Goal: Information Seeking & Learning: Learn about a topic

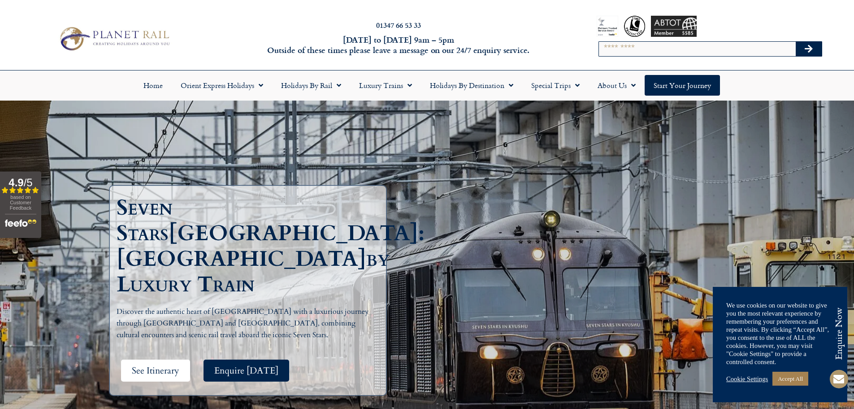
click at [143, 365] on span "See Itinerary" at bounding box center [156, 370] width 48 height 11
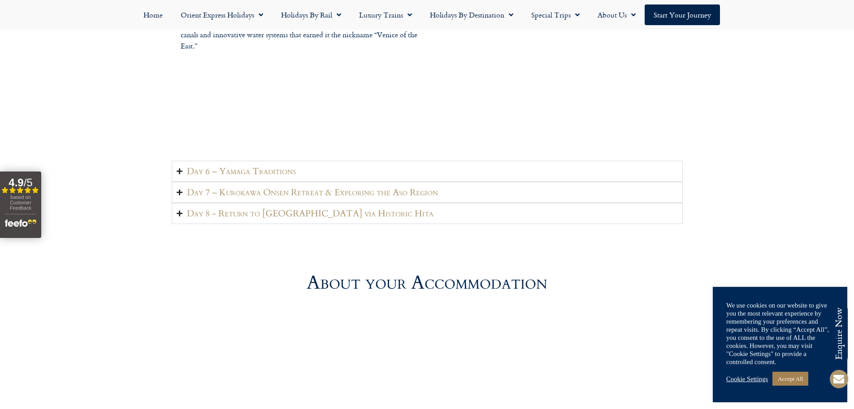
scroll to position [2245, 0]
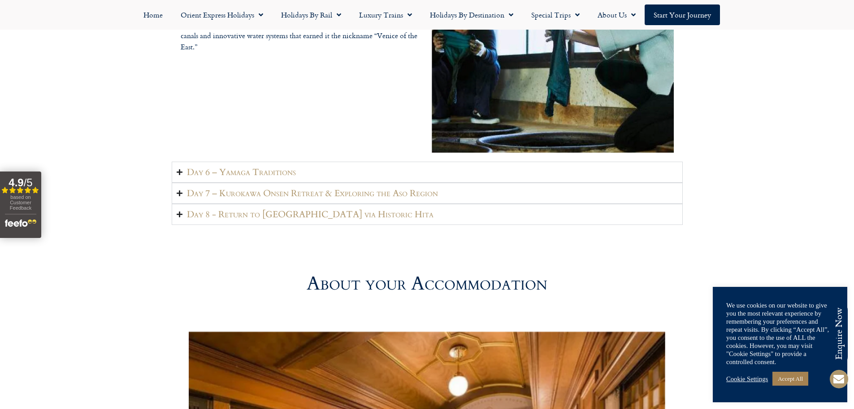
click at [183, 161] on summary "Day 6 – Yamaga Traditions" at bounding box center [427, 171] width 511 height 21
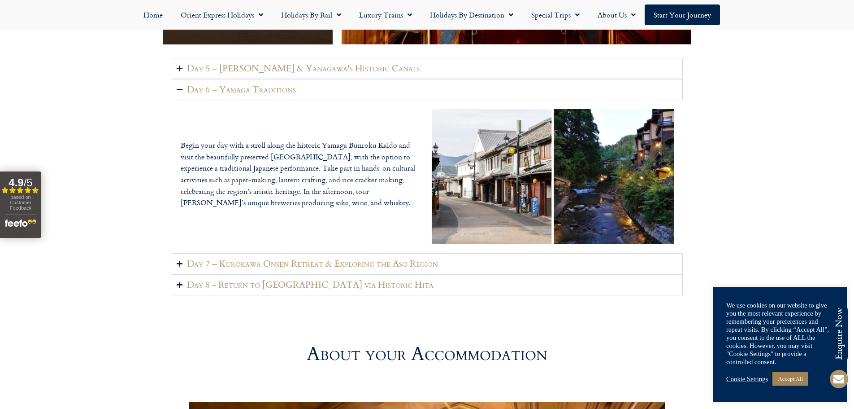
scroll to position [2020, 0]
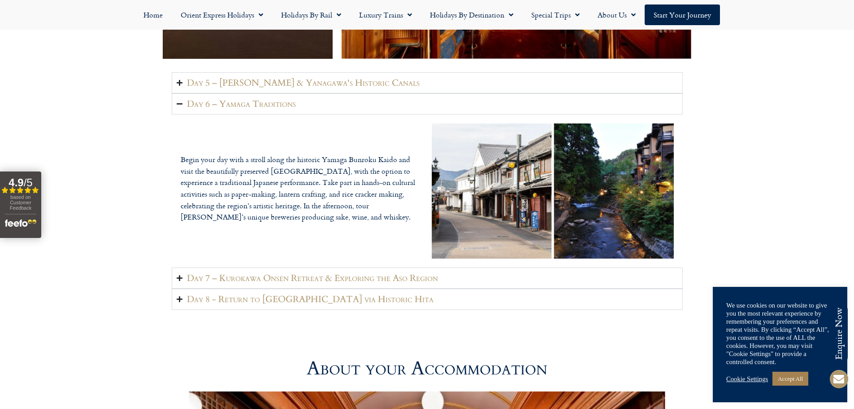
click at [179, 275] on icon "Accordion. Open links with Enter or Space, close with Escape, and navigate with…" at bounding box center [180, 278] width 6 height 7
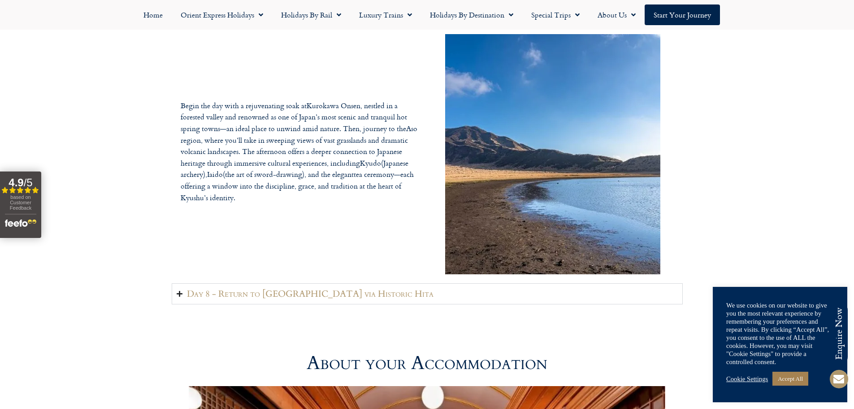
scroll to position [2200, 0]
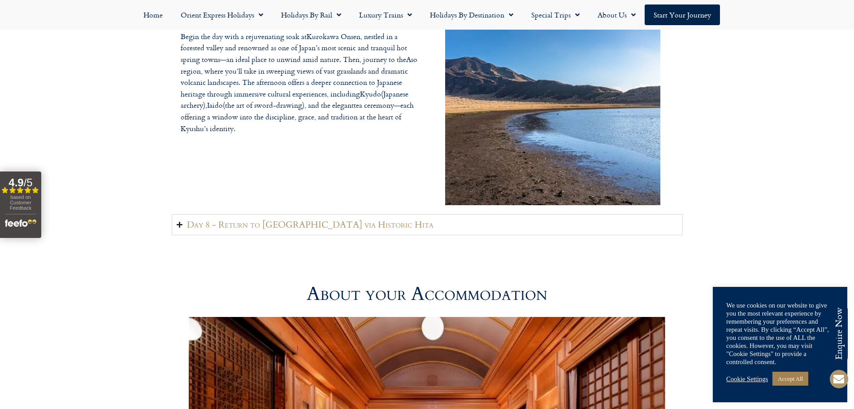
click at [179, 221] on icon "Accordion. Open links with Enter or Space, close with Escape, and navigate with…" at bounding box center [180, 224] width 6 height 7
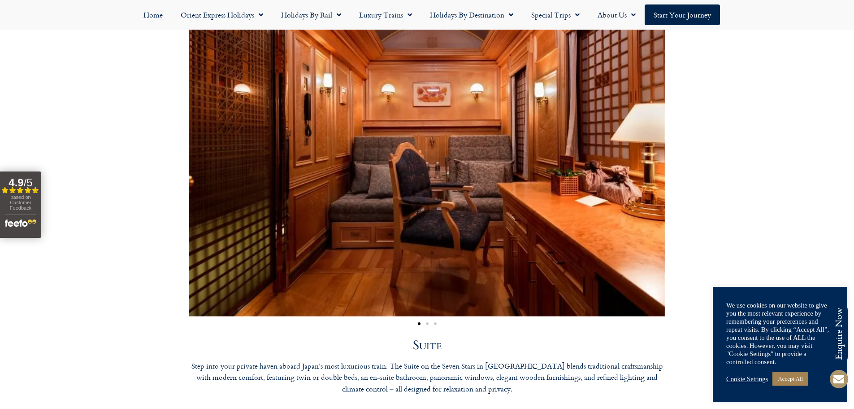
scroll to position [2424, 0]
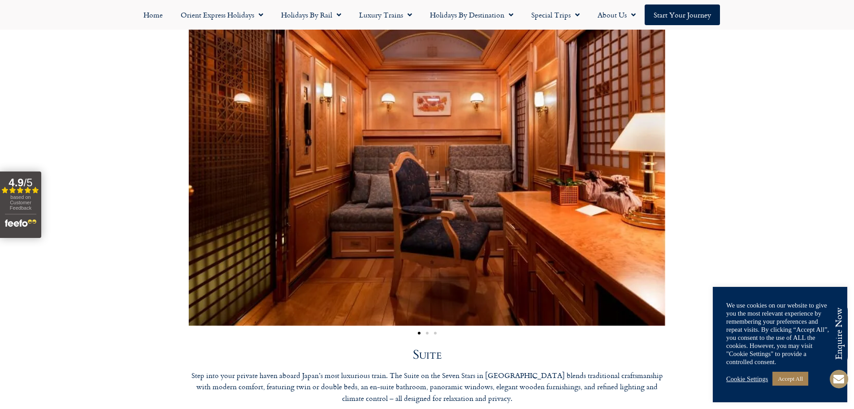
click at [427, 331] on span "Go to slide 2" at bounding box center [427, 332] width 3 height 3
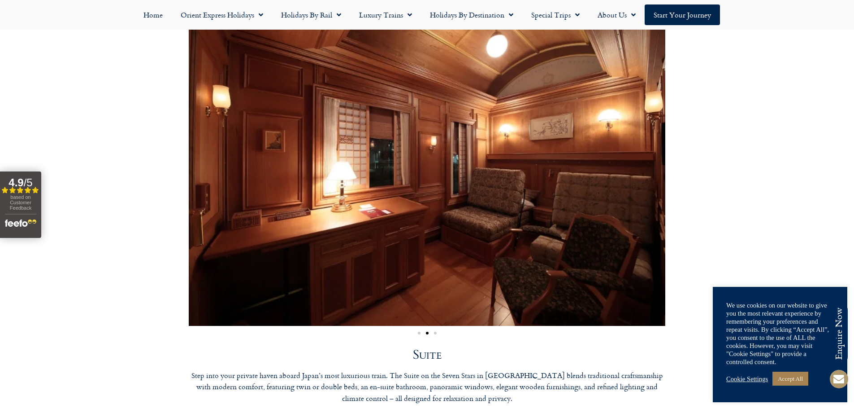
click at [434, 331] on span "Go to slide 3" at bounding box center [435, 332] width 3 height 3
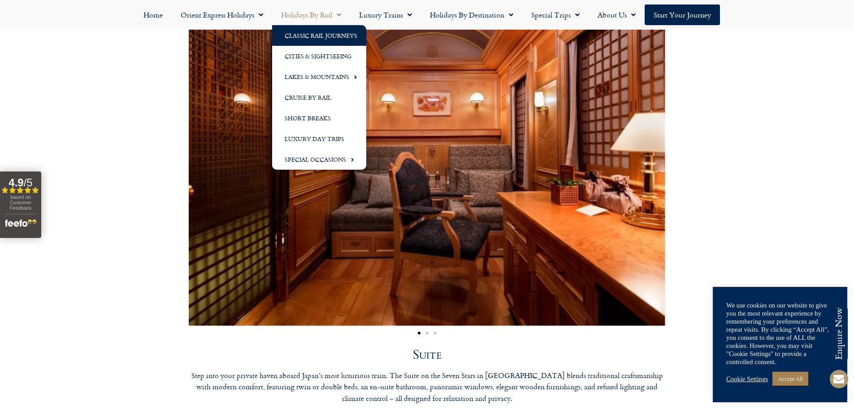
click at [317, 35] on link "Classic Rail Journeys" at bounding box center [319, 35] width 94 height 21
